Goal: Task Accomplishment & Management: Use online tool/utility

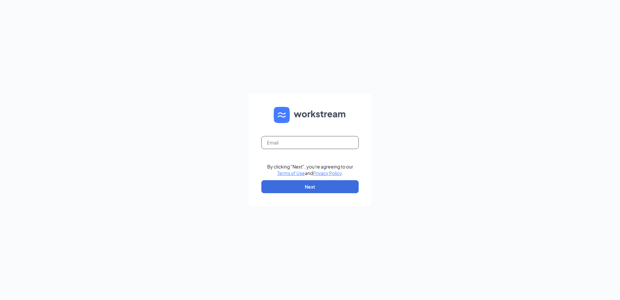
click at [343, 147] on input "text" at bounding box center [310, 142] width 97 height 13
type input "fargo143@nilsonculvers.com"
click at [347, 190] on button "Next" at bounding box center [310, 186] width 97 height 13
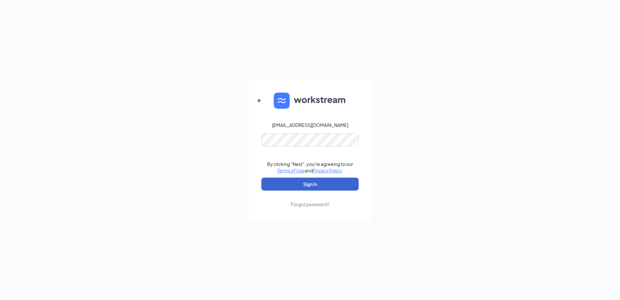
click at [298, 177] on form "fargo143@nilsonculvers.com By clicking "Next", you're agreeing to our Terms of …" at bounding box center [310, 150] width 123 height 141
click at [298, 181] on button "Sign In" at bounding box center [310, 183] width 97 height 13
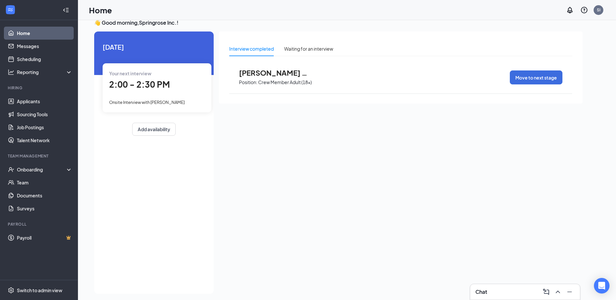
scroll to position [14, 0]
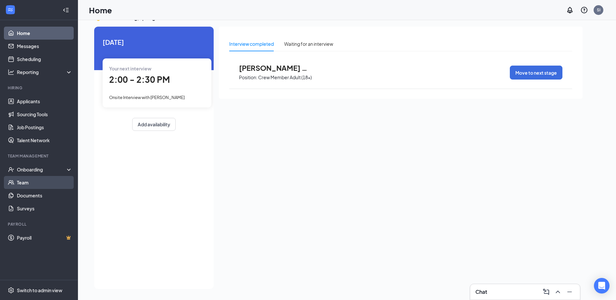
click at [55, 178] on link "Team" at bounding box center [44, 182] width 55 height 13
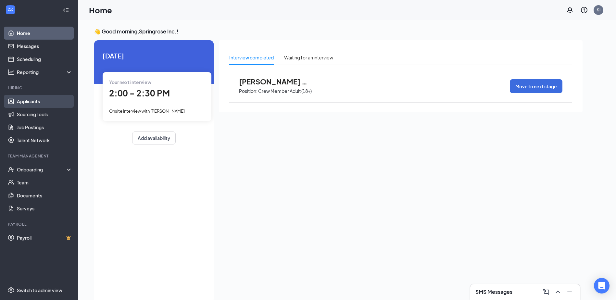
click at [29, 104] on link "Applicants" at bounding box center [44, 101] width 55 height 13
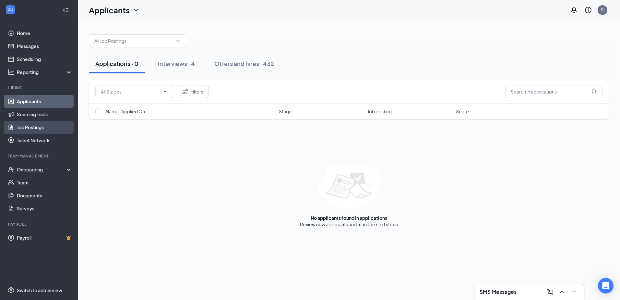
click at [27, 128] on link "Job Postings" at bounding box center [44, 127] width 55 height 13
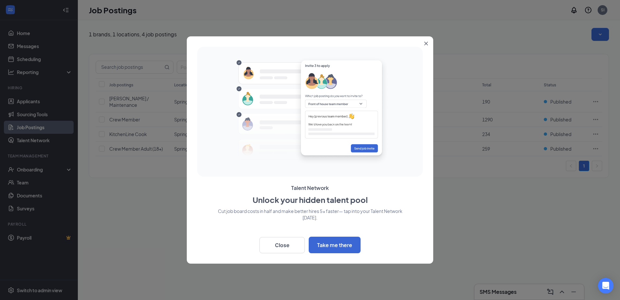
click at [424, 42] on button "Close" at bounding box center [428, 42] width 12 height 12
